Goal: Task Accomplishment & Management: Use online tool/utility

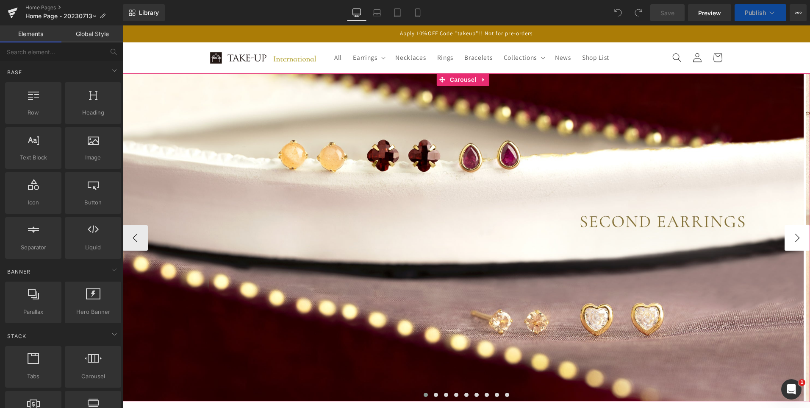
click at [793, 238] on button "›" at bounding box center [797, 237] width 25 height 25
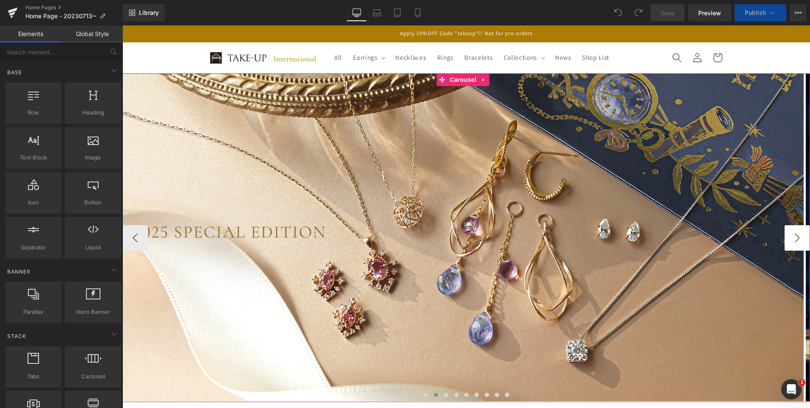
click at [793, 238] on button "›" at bounding box center [797, 237] width 25 height 25
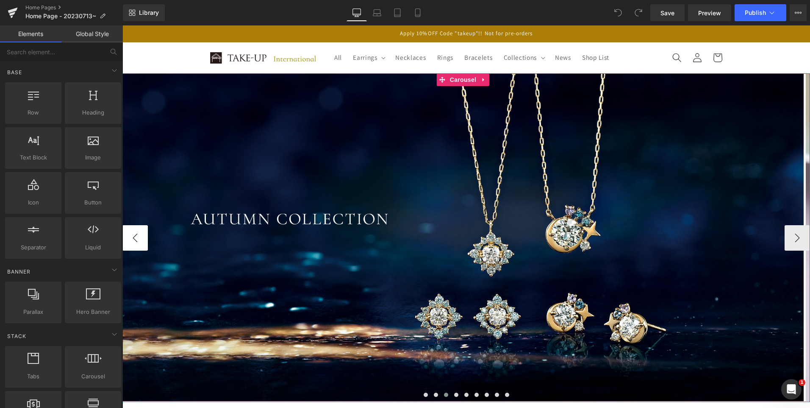
click at [141, 238] on button "‹" at bounding box center [134, 237] width 25 height 25
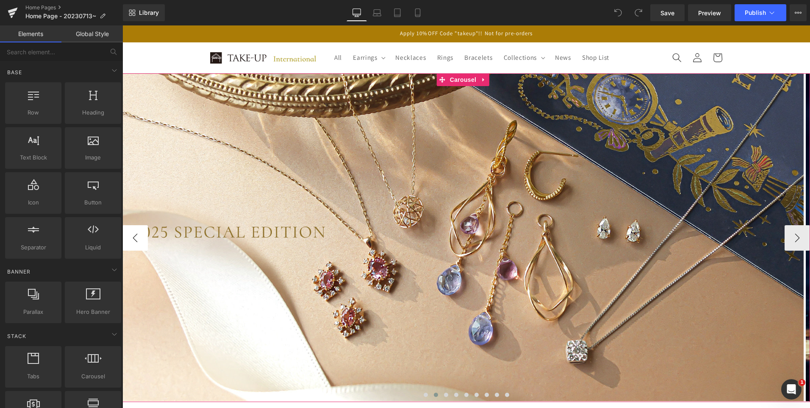
click at [141, 238] on button "‹" at bounding box center [134, 237] width 25 height 25
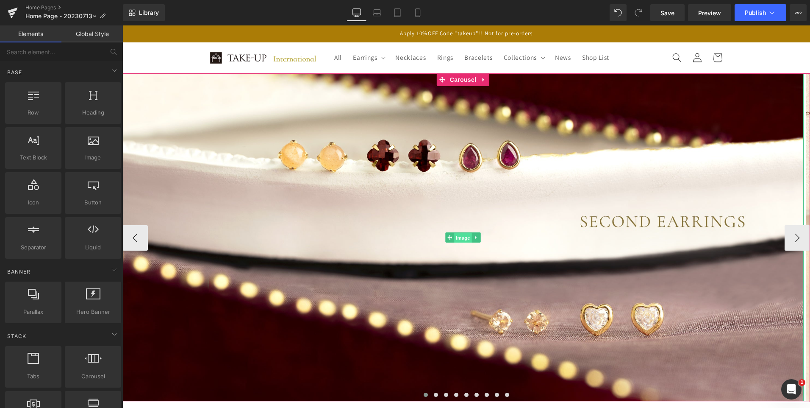
click at [462, 237] on span "Image" at bounding box center [463, 237] width 18 height 10
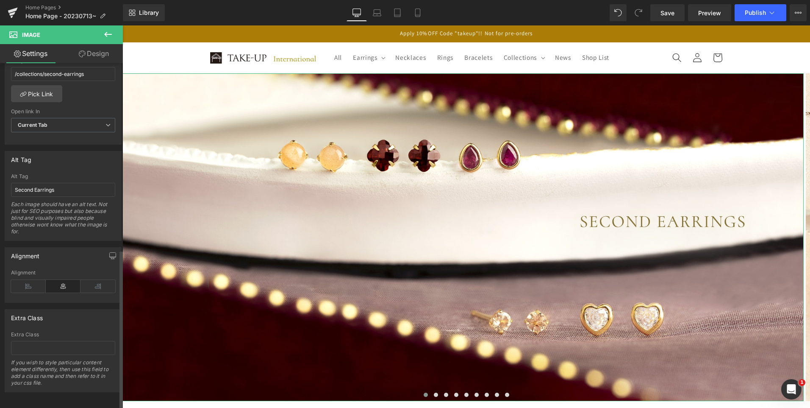
scroll to position [407, 0]
click at [420, 13] on icon at bounding box center [417, 13] width 5 height 8
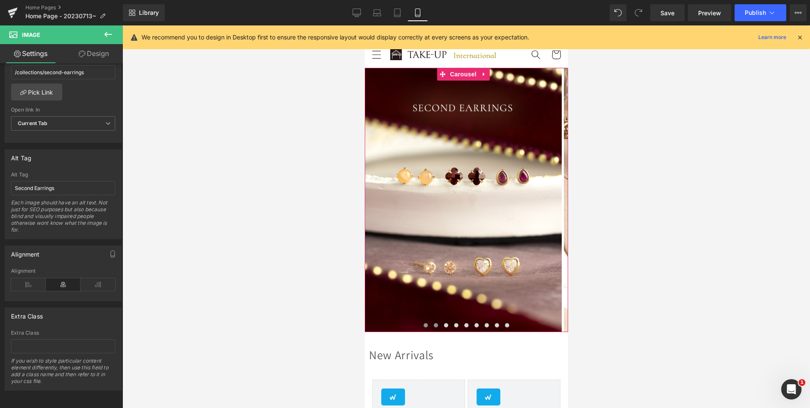
click at [434, 326] on button at bounding box center [436, 325] width 10 height 8
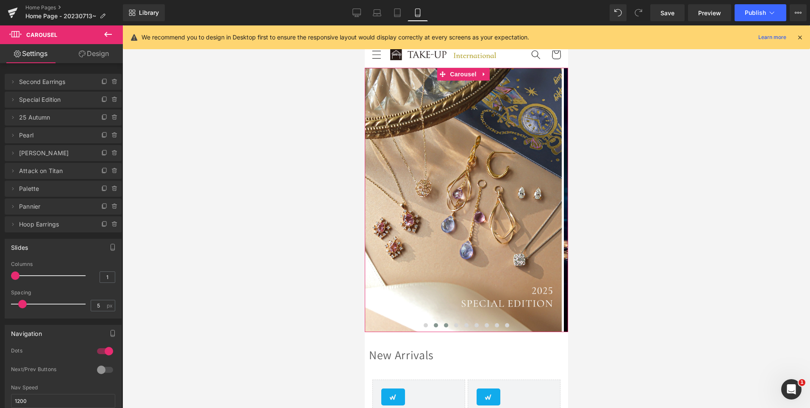
click at [445, 327] on button at bounding box center [446, 325] width 10 height 8
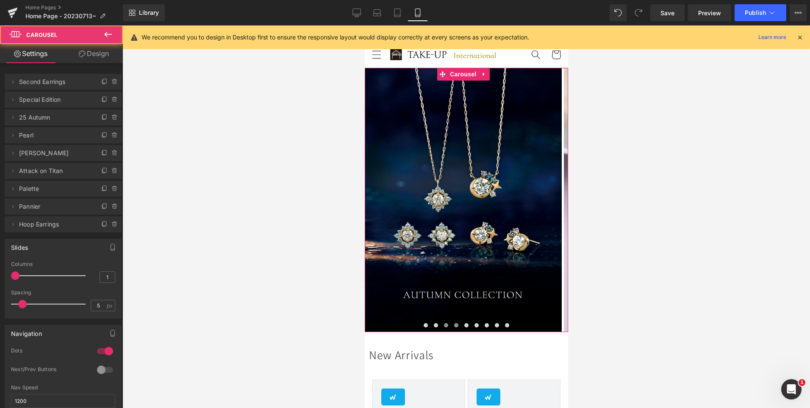
click at [456, 327] on button at bounding box center [456, 325] width 10 height 8
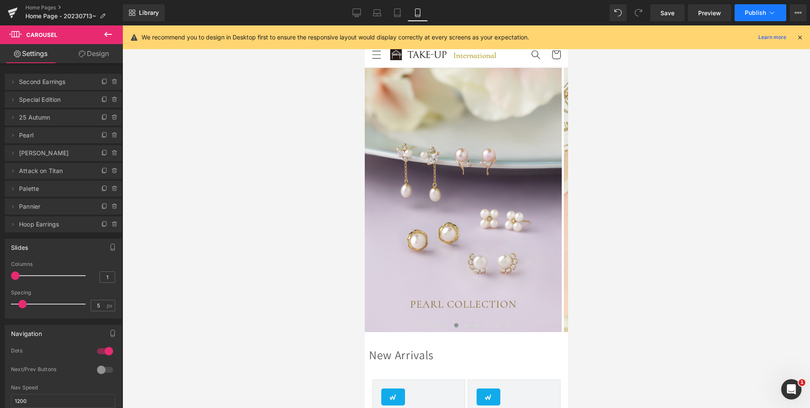
click at [760, 13] on span "Publish" at bounding box center [755, 12] width 21 height 7
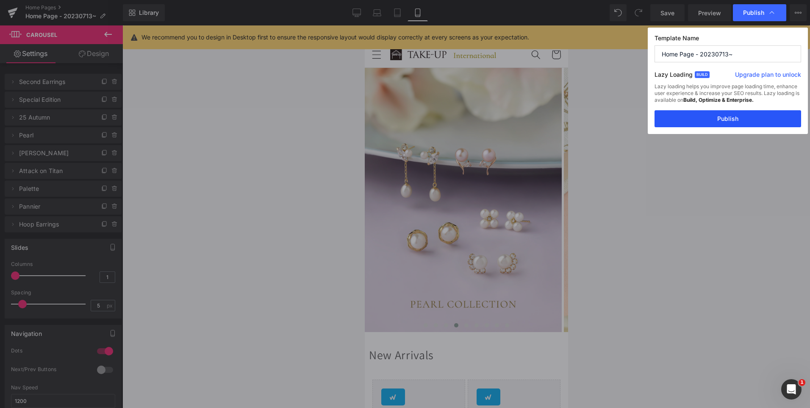
click at [751, 116] on button "Publish" at bounding box center [728, 118] width 147 height 17
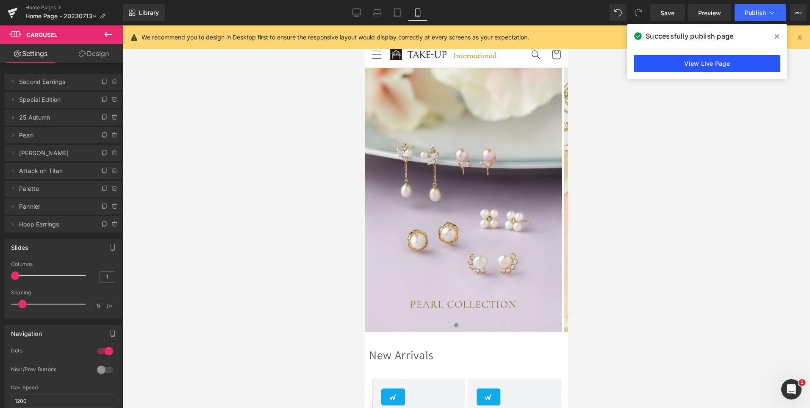
click at [735, 66] on link "View Live Page" at bounding box center [707, 63] width 147 height 17
